Goal: Task Accomplishment & Management: Manage account settings

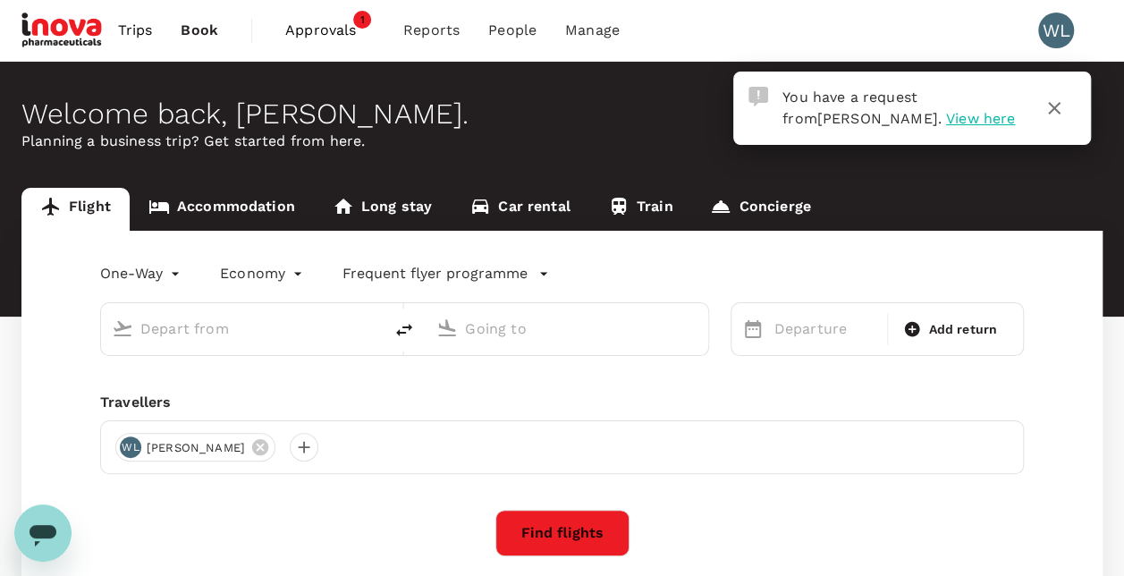
type input "roundtrip"
type input "Kuala Lumpur Intl (KUL)"
type input "Penang Intl (PEN)"
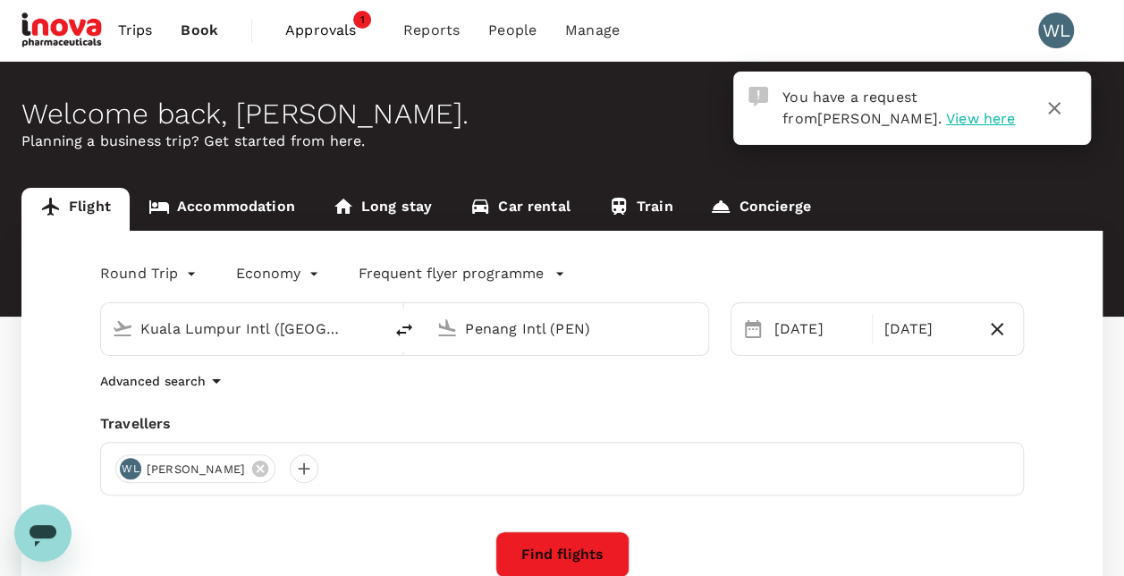
click at [946, 116] on span "View here" at bounding box center [980, 118] width 69 height 17
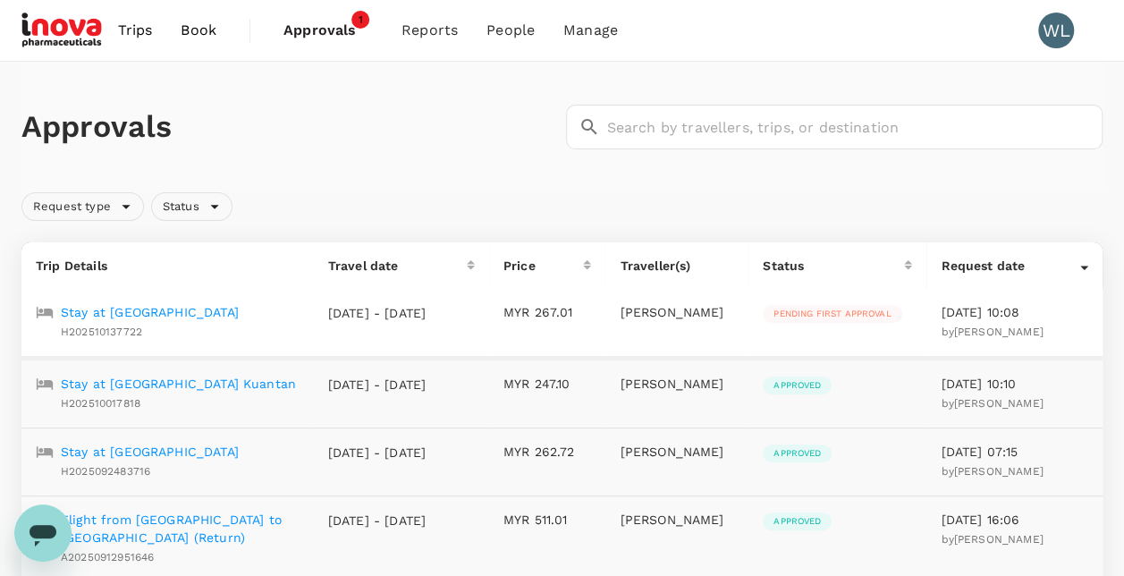
click at [131, 309] on p "Stay at [GEOGRAPHIC_DATA]" at bounding box center [150, 312] width 178 height 18
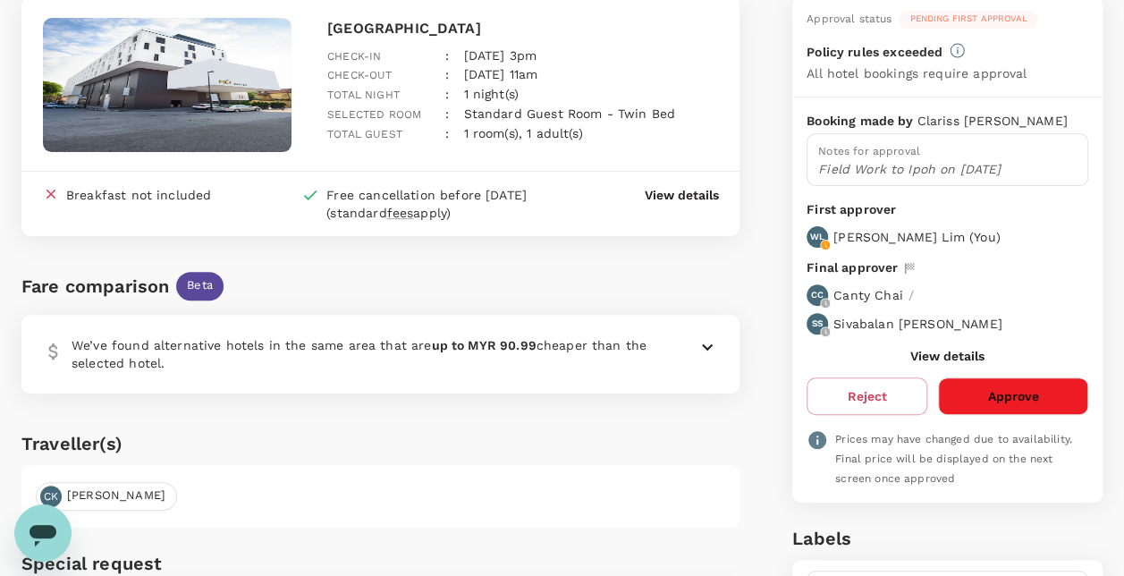
scroll to position [197, 0]
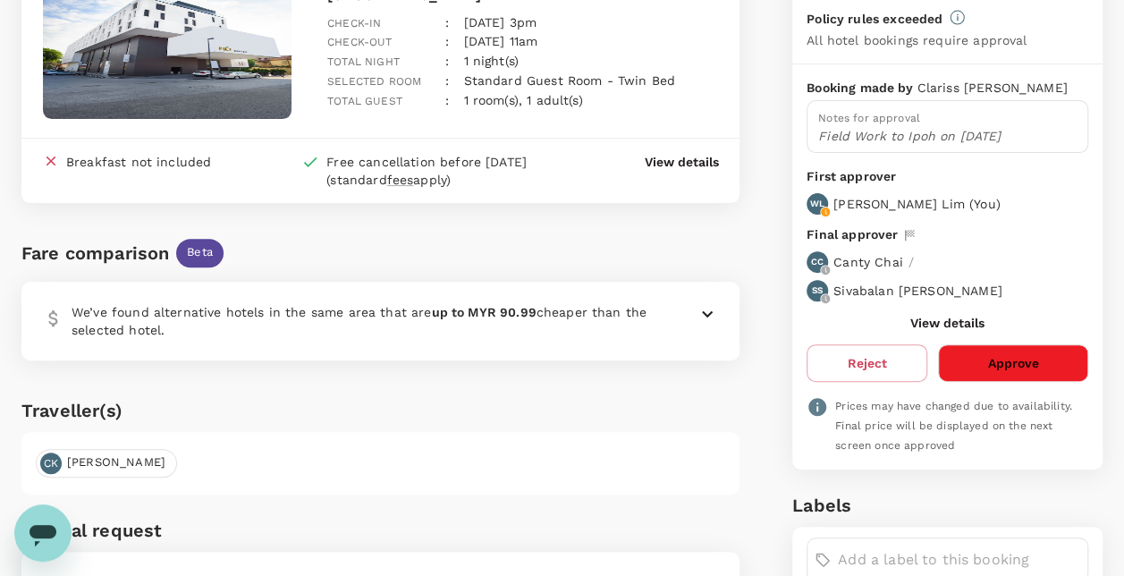
click at [702, 308] on icon at bounding box center [707, 313] width 21 height 21
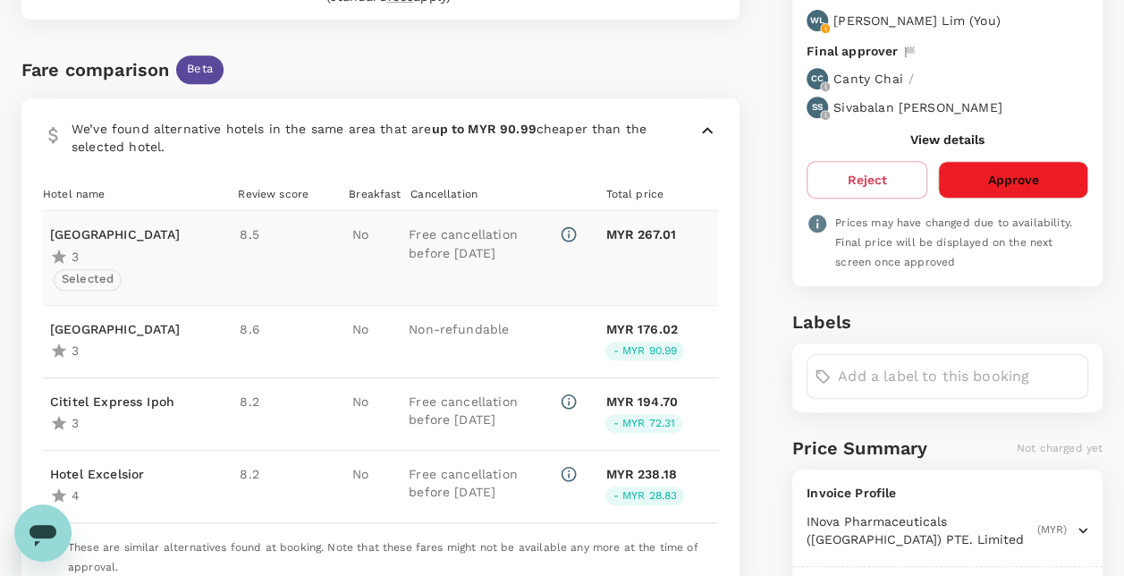
scroll to position [395, 0]
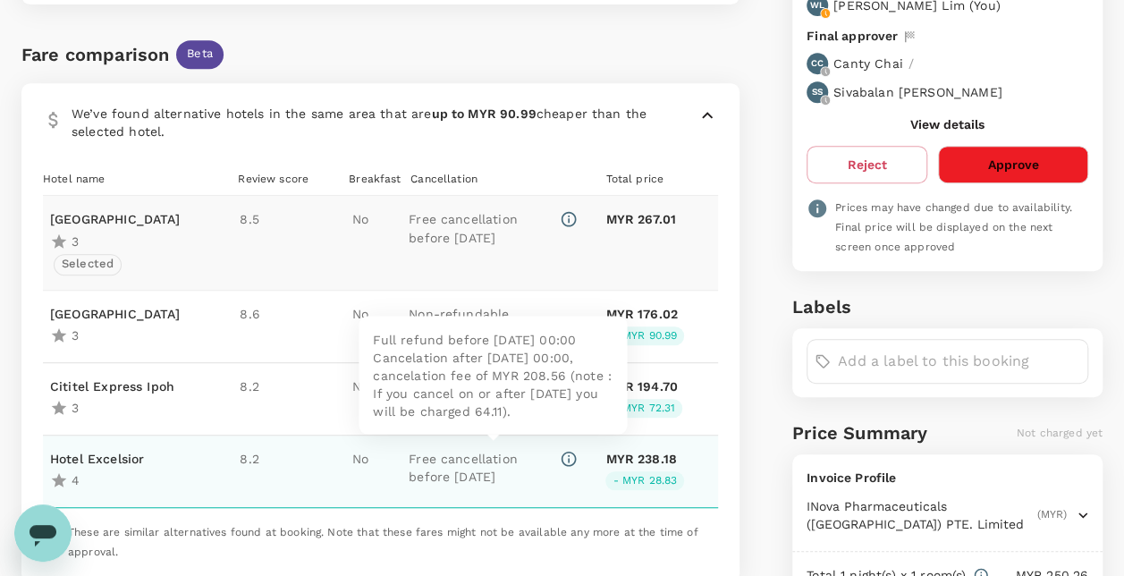
click at [464, 457] on p "Free cancellation before [DATE]" at bounding box center [483, 468] width 148 height 36
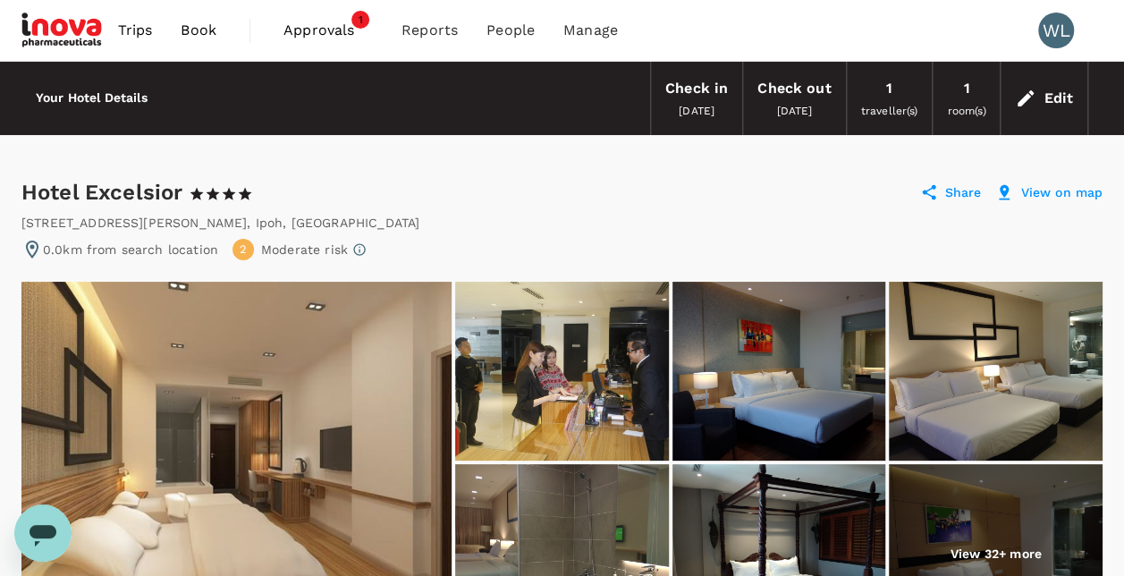
click at [330, 37] on span "Approvals" at bounding box center [327, 30] width 89 height 21
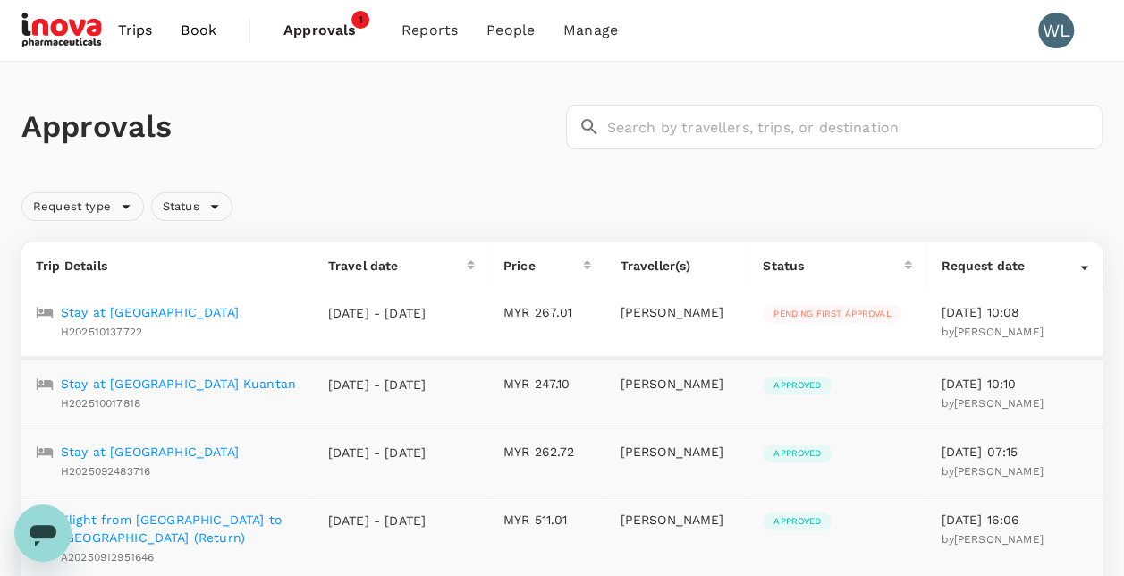
click at [152, 311] on p "Stay at [GEOGRAPHIC_DATA]" at bounding box center [150, 312] width 178 height 18
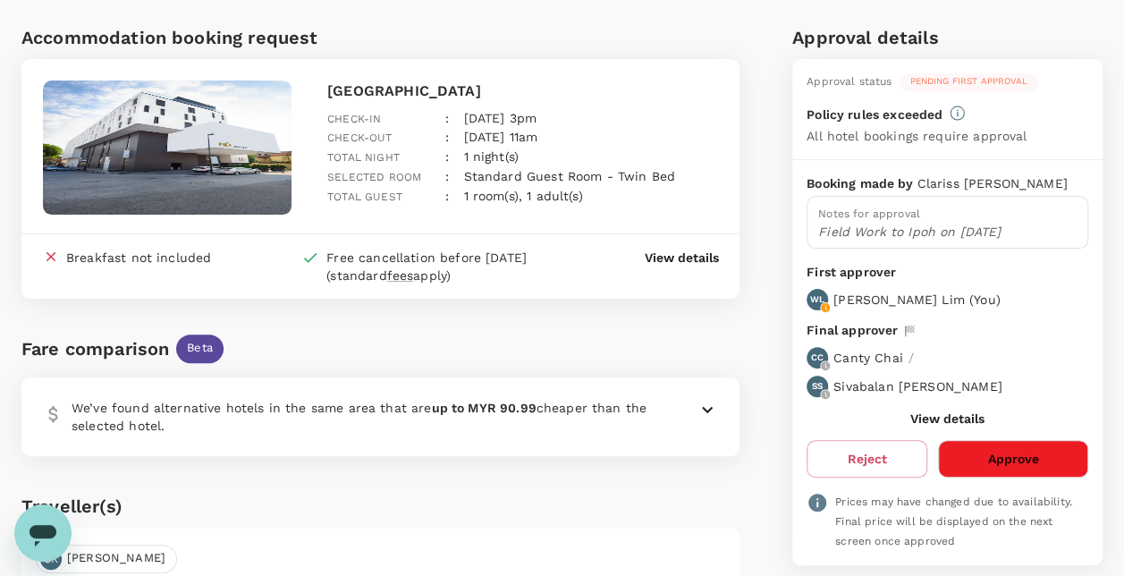
scroll to position [99, 0]
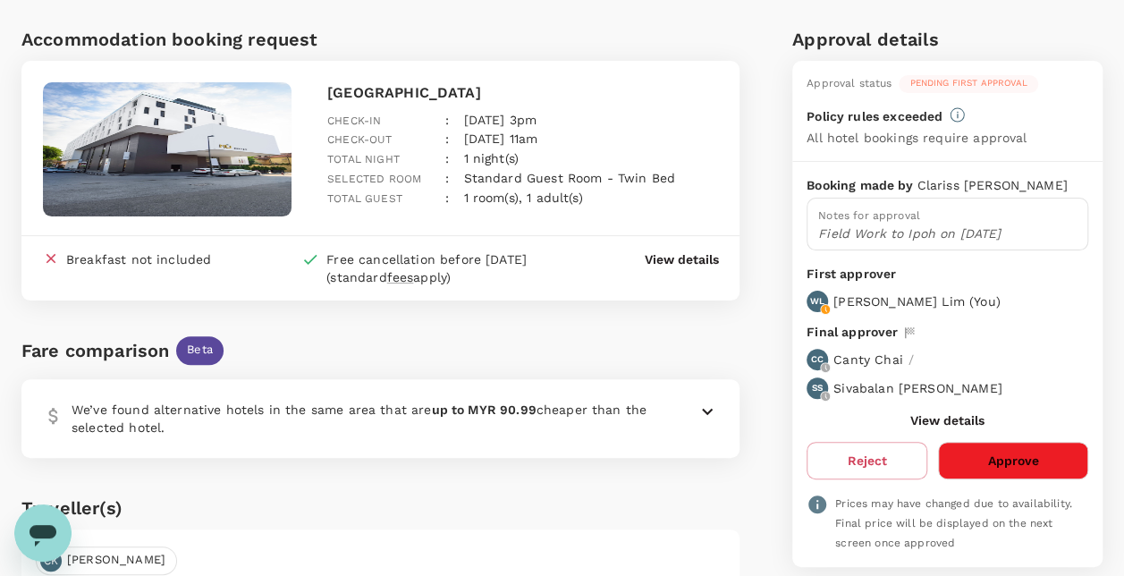
click at [706, 406] on icon at bounding box center [707, 411] width 21 height 21
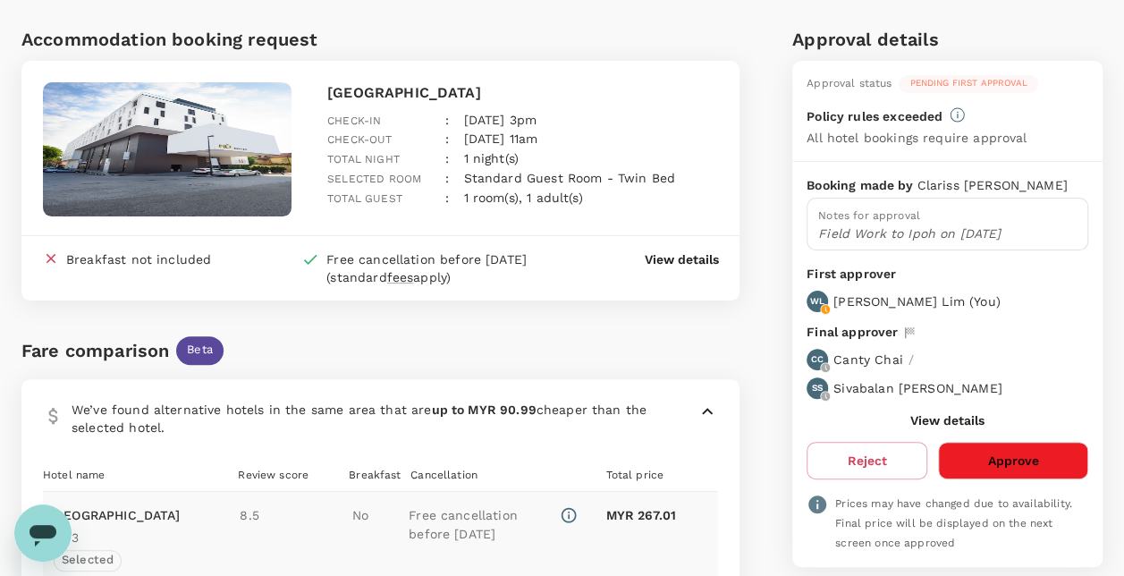
click at [692, 259] on p "View details" at bounding box center [681, 259] width 74 height 18
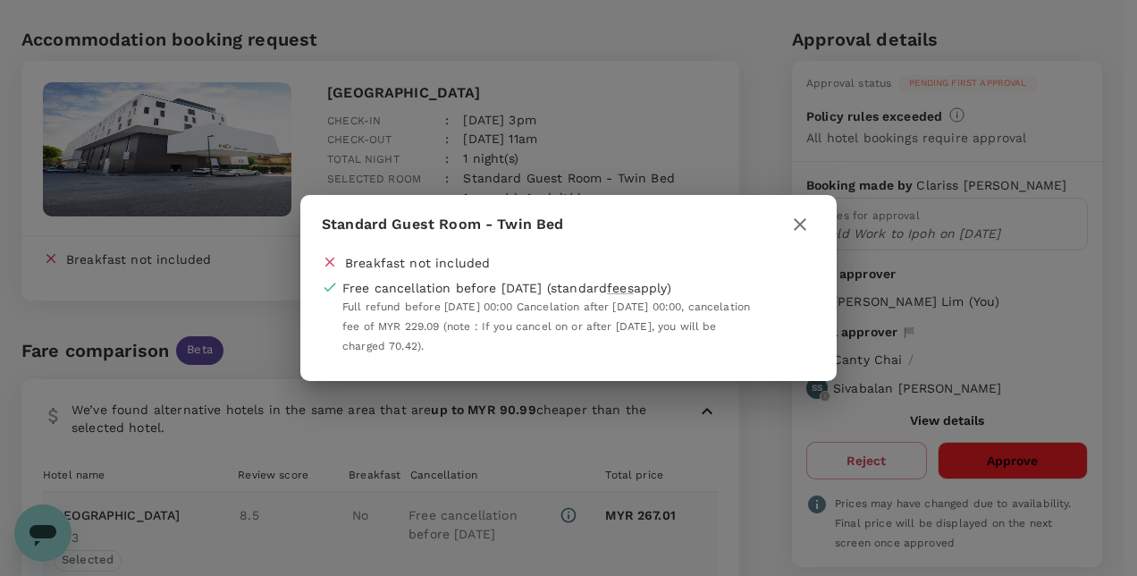
click at [802, 215] on icon "button" at bounding box center [800, 224] width 21 height 21
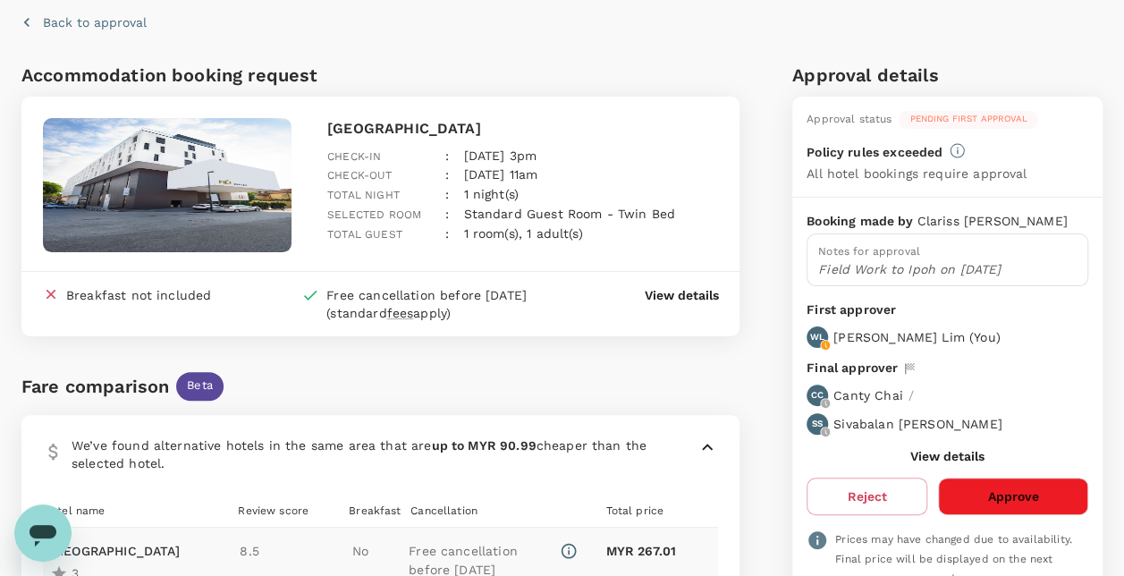
scroll to position [63, 0]
click at [681, 295] on p "View details" at bounding box center [681, 296] width 74 height 18
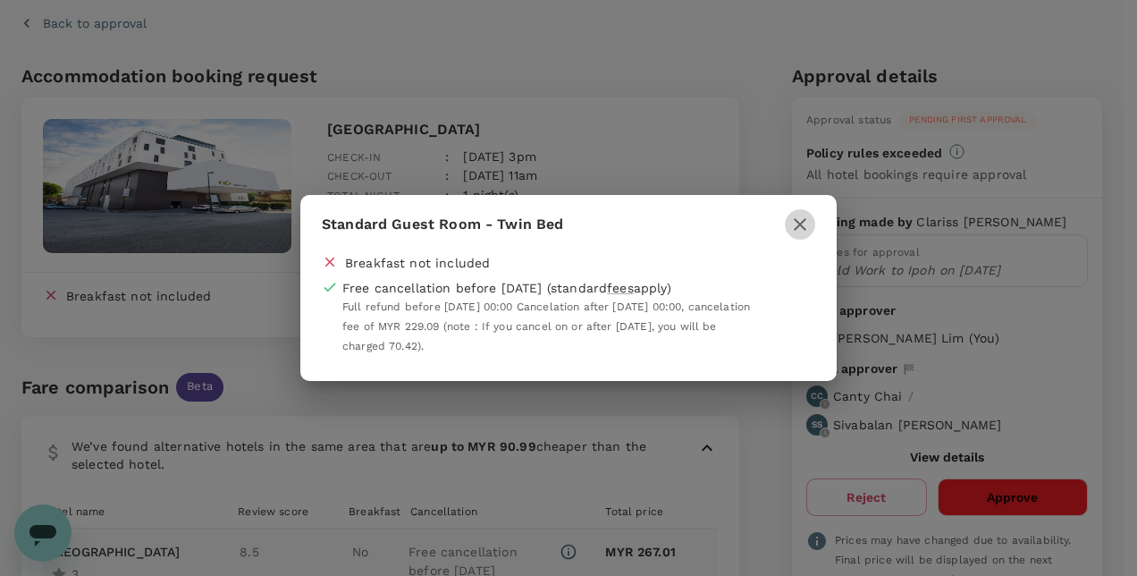
click at [799, 222] on icon "button" at bounding box center [800, 224] width 21 height 21
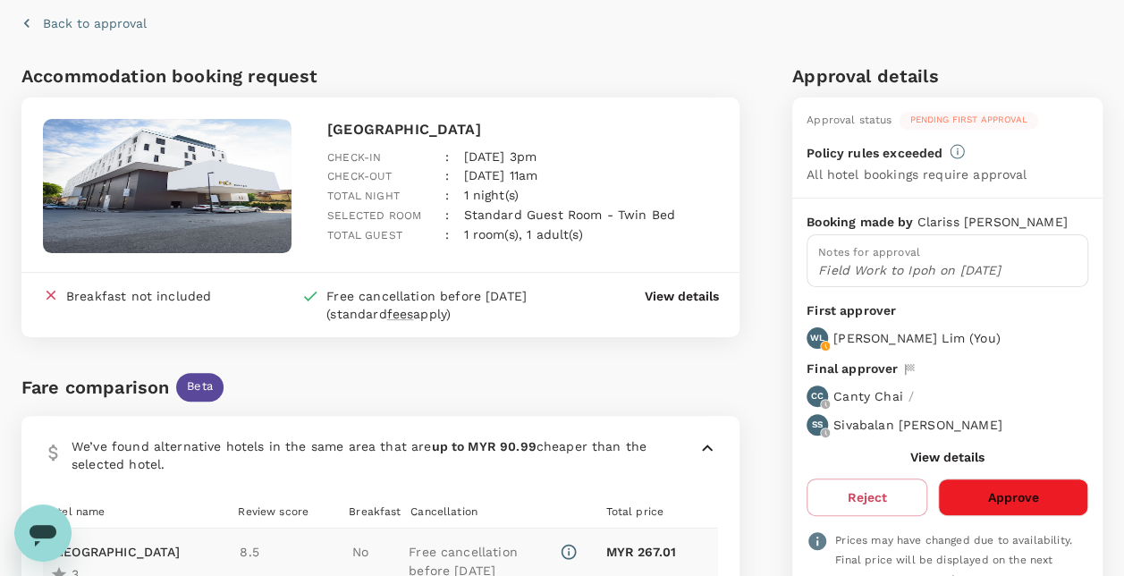
click at [156, 222] on img at bounding box center [167, 186] width 249 height 134
click at [690, 293] on p "View details" at bounding box center [681, 296] width 74 height 18
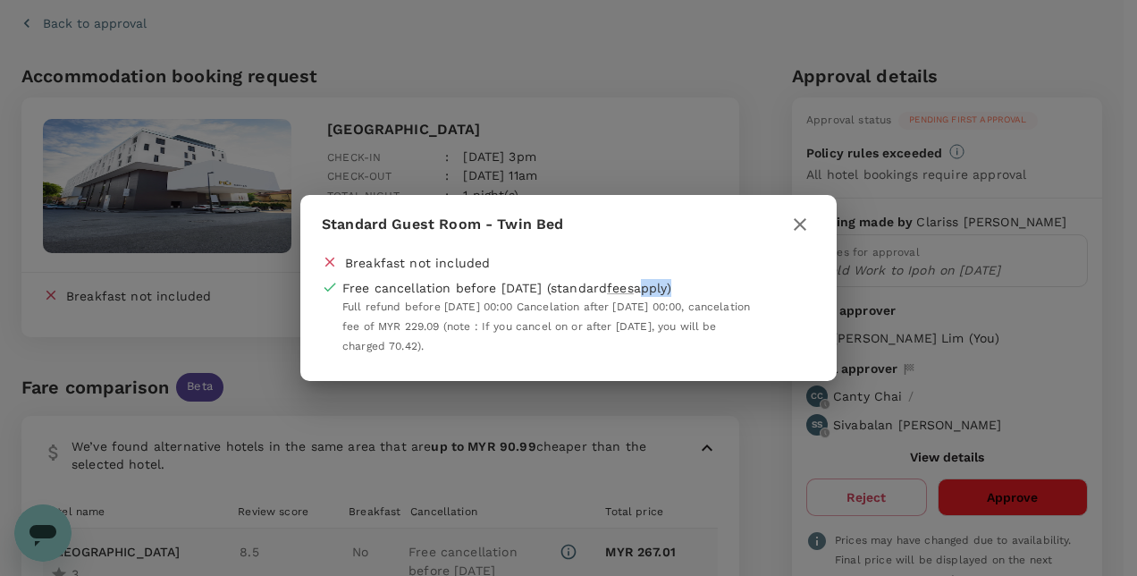
click at [672, 293] on div "Free cancellation before [DATE] (standard fees apply)" at bounding box center [507, 288] width 329 height 18
drag, startPoint x: 690, startPoint y: 293, endPoint x: 802, endPoint y: 224, distance: 131.3
click at [802, 224] on icon "button" at bounding box center [800, 224] width 13 height 13
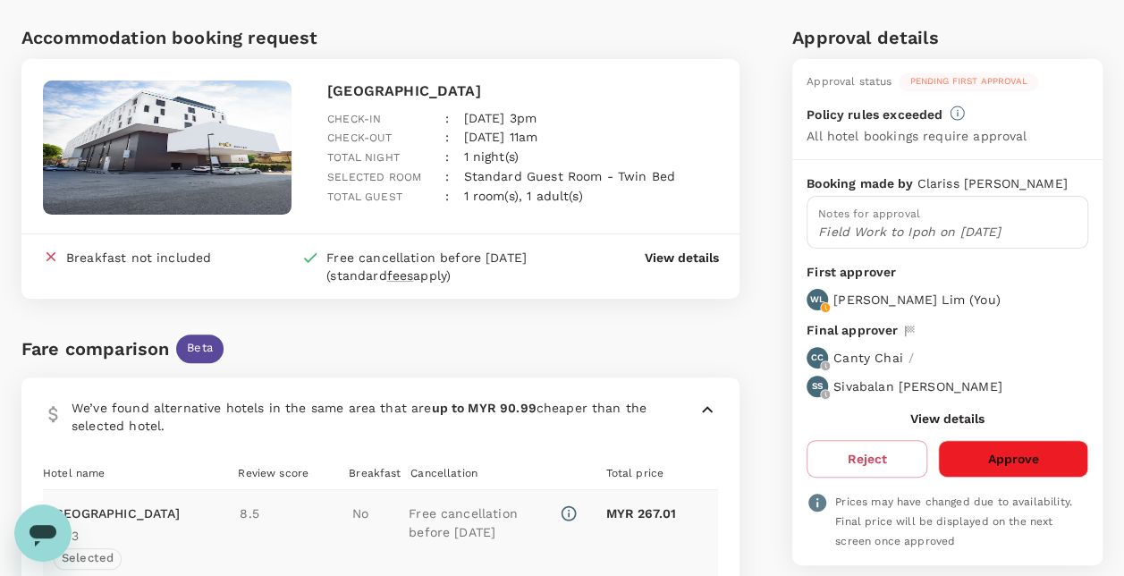
scroll to position [0, 0]
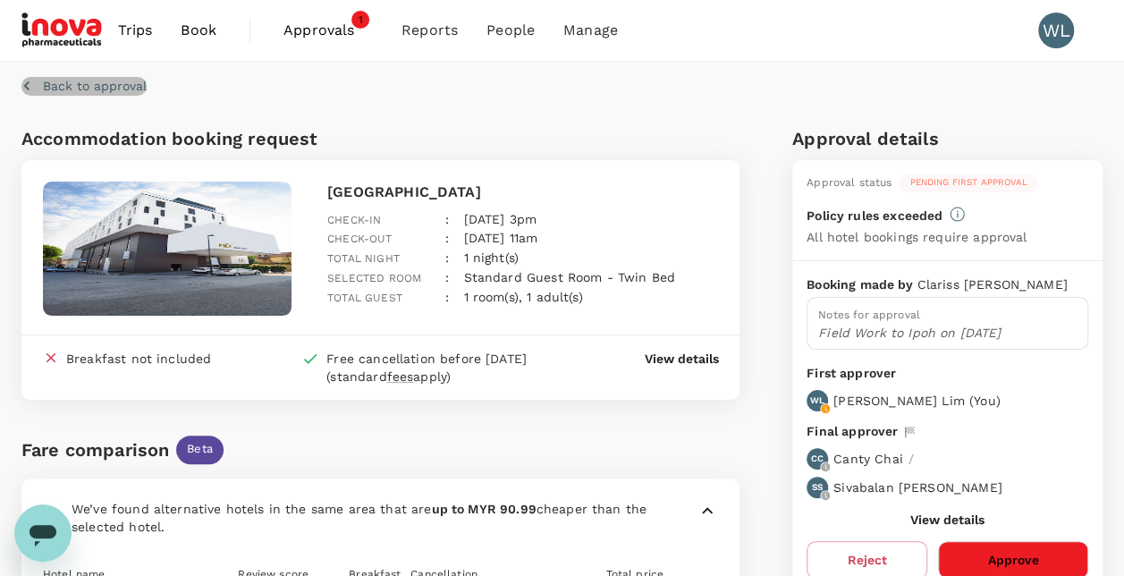
click at [125, 84] on p "Back to approval" at bounding box center [95, 86] width 104 height 18
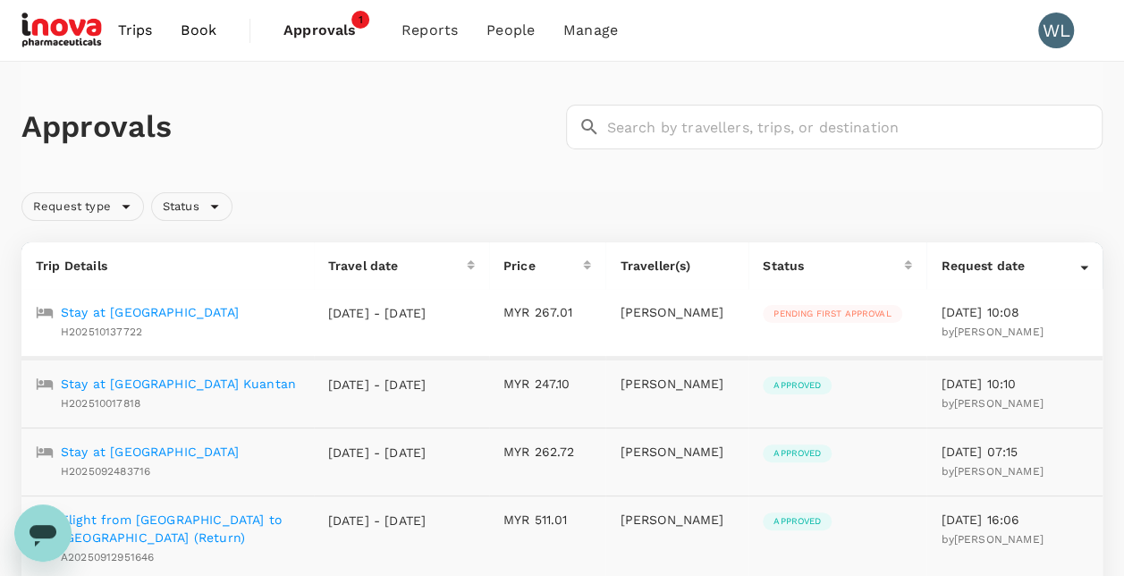
click at [146, 315] on p "Stay at [GEOGRAPHIC_DATA]" at bounding box center [150, 312] width 178 height 18
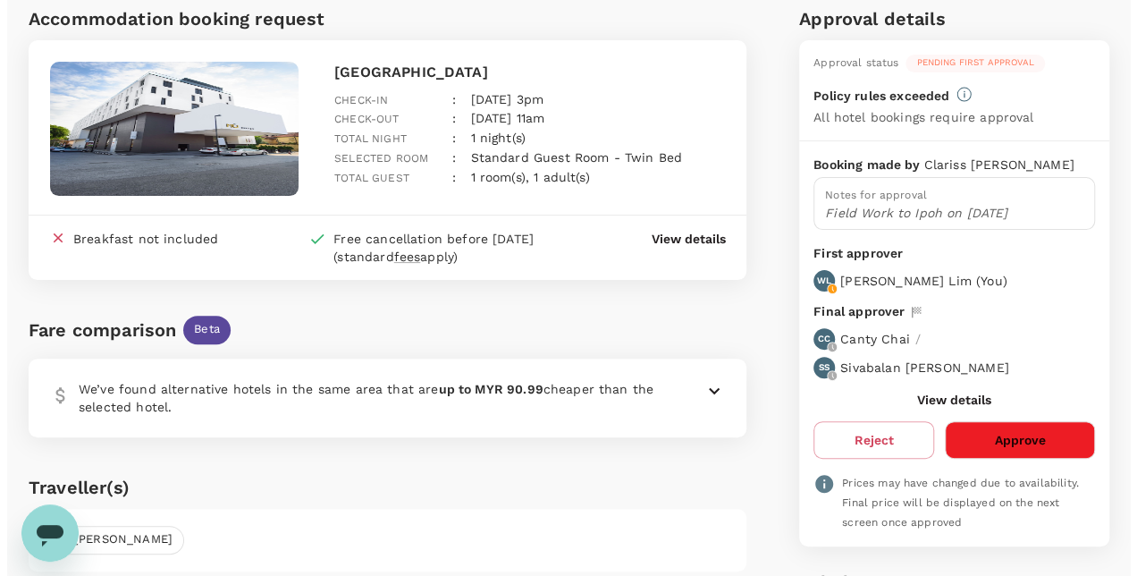
scroll to position [138, 0]
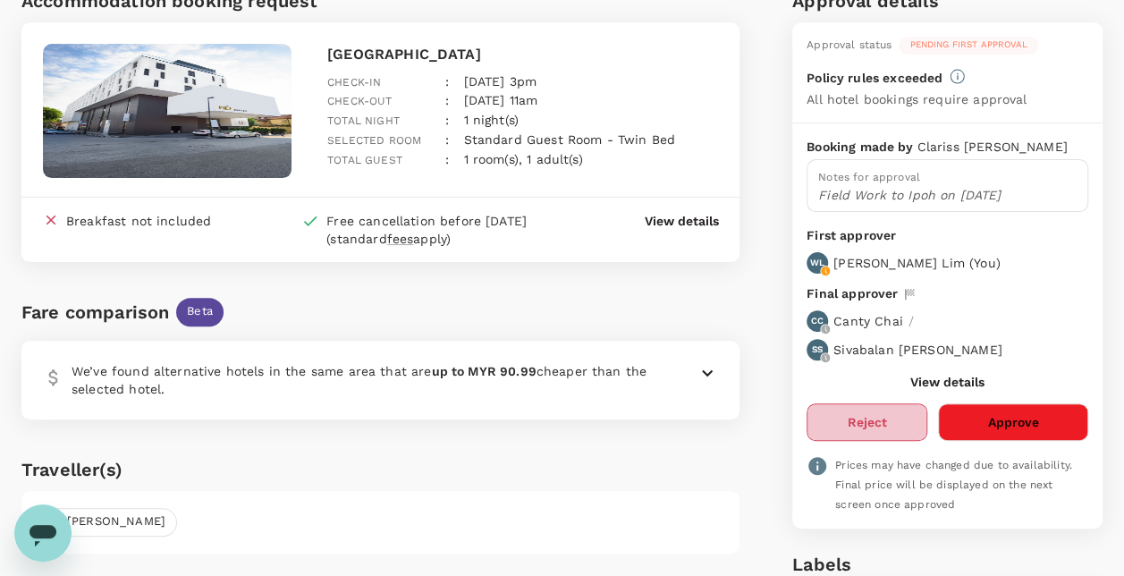
click at [879, 419] on button "Reject" at bounding box center [867, 422] width 121 height 38
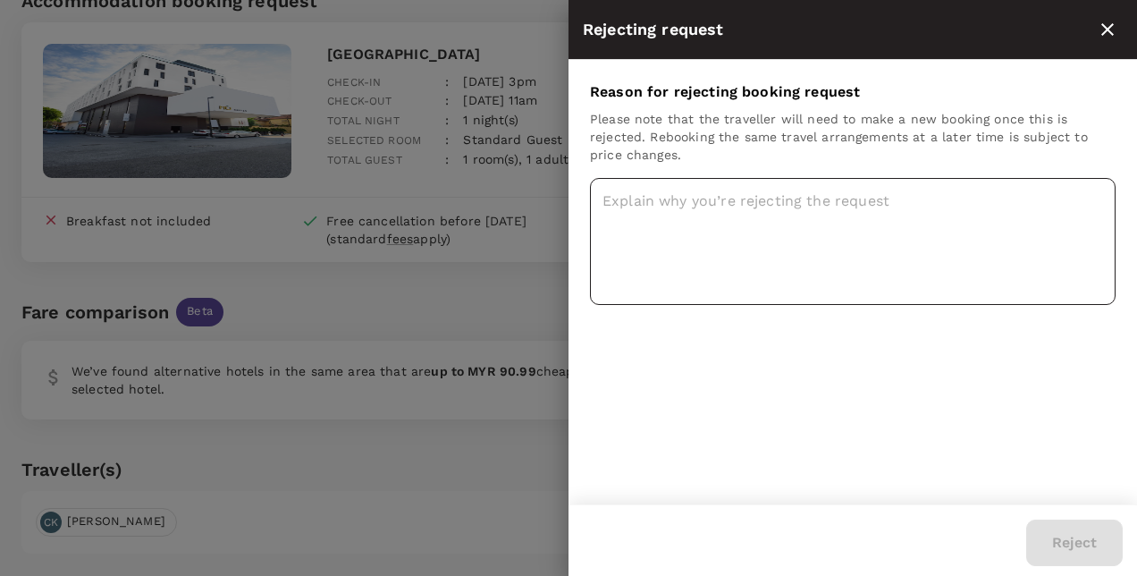
click at [715, 216] on textarea at bounding box center [853, 241] width 526 height 127
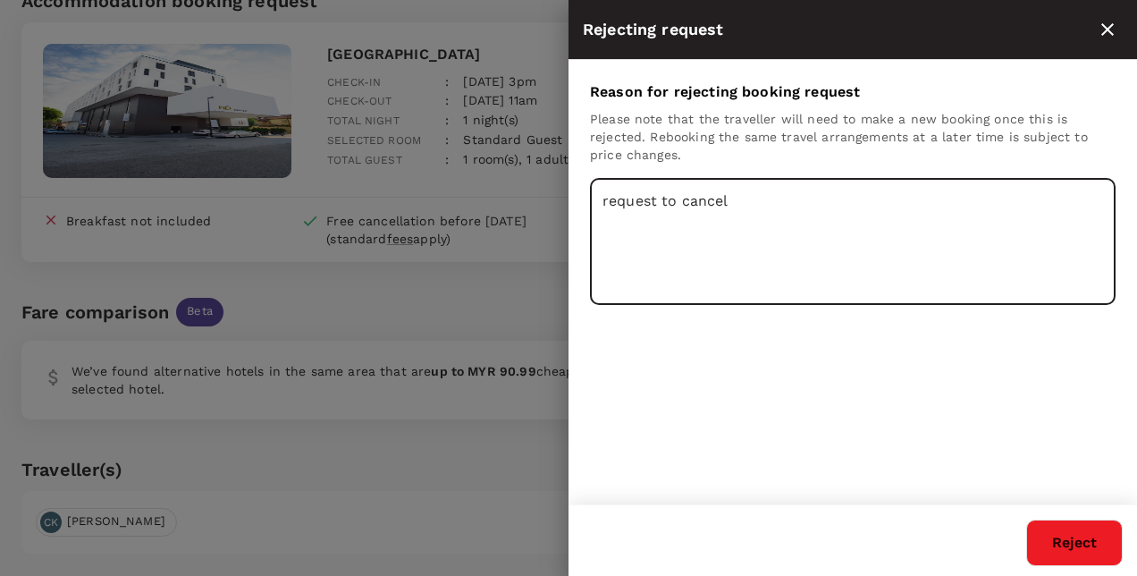
type textarea "request to cancel"
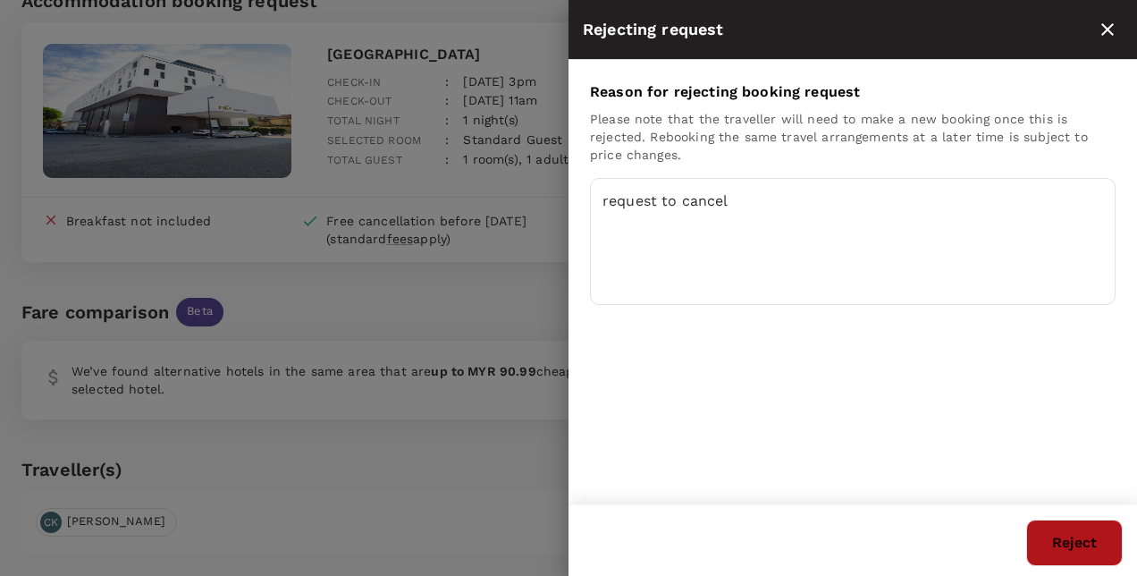
click at [1060, 536] on button "Reject" at bounding box center [1075, 543] width 97 height 47
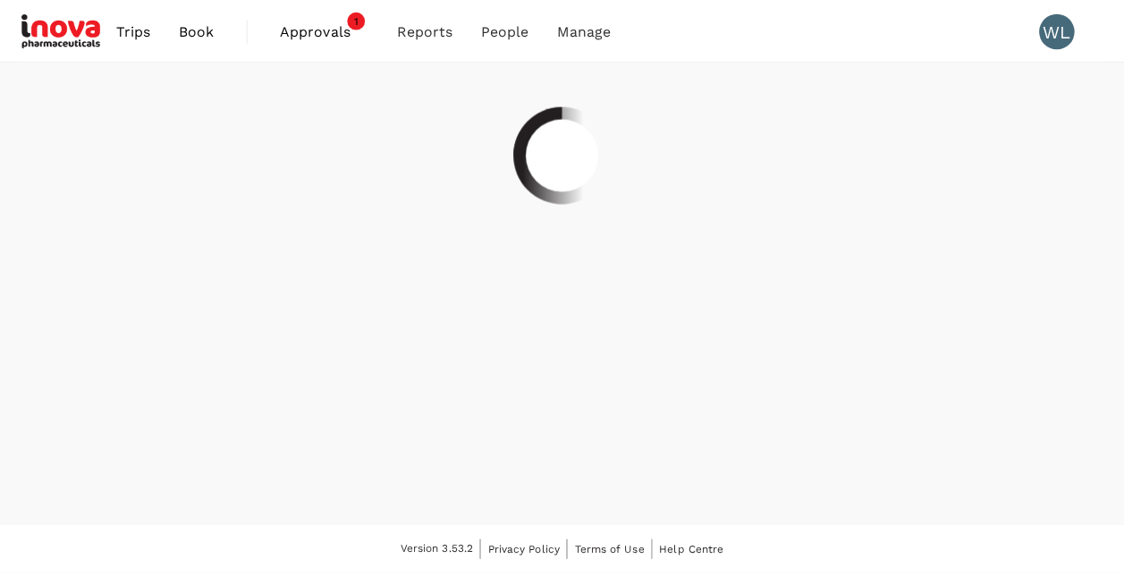
scroll to position [0, 0]
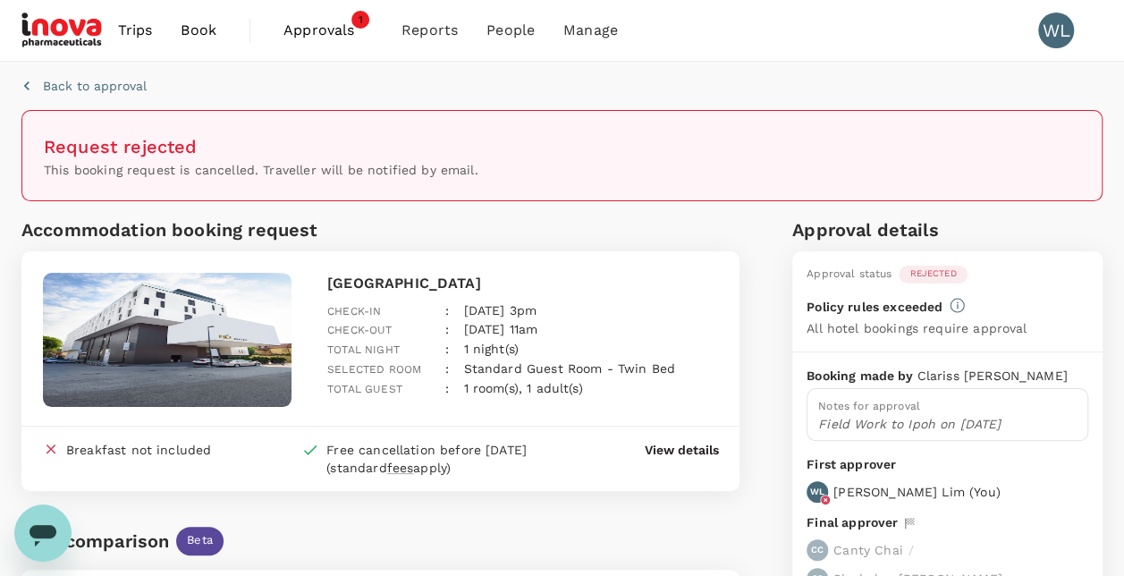
click at [317, 34] on span "Approvals" at bounding box center [327, 30] width 89 height 21
